Goal: Navigation & Orientation: Find specific page/section

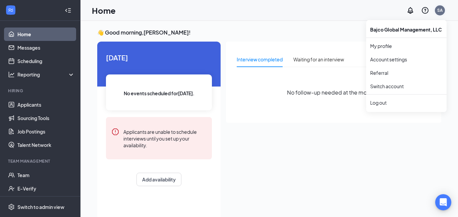
click at [441, 12] on div "SA" at bounding box center [440, 10] width 5 height 6
click at [397, 47] on link "My profile" at bounding box center [407, 46] width 72 height 7
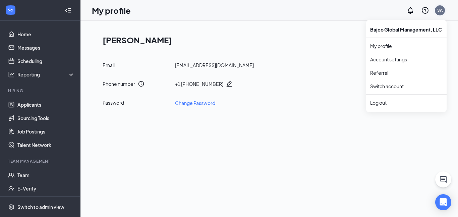
click at [441, 11] on div "SA" at bounding box center [440, 10] width 5 height 6
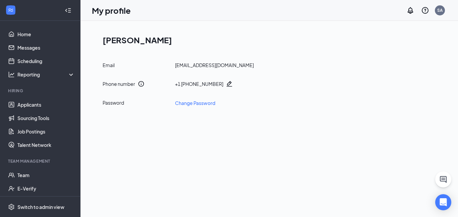
click at [230, 45] on h1 "[PERSON_NAME]" at bounding box center [272, 39] width 339 height 11
click at [34, 36] on link "Home" at bounding box center [45, 34] width 57 height 13
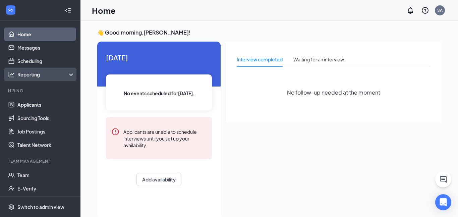
click at [41, 74] on div "Reporting" at bounding box center [46, 74] width 58 height 7
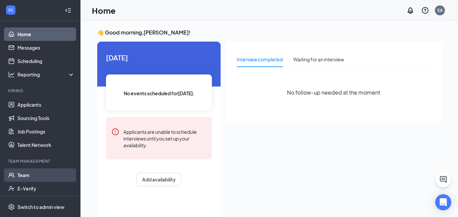
click at [42, 171] on link "Team" at bounding box center [45, 174] width 57 height 13
click at [10, 11] on icon "WorkstreamLogo" at bounding box center [10, 10] width 5 height 3
